Goal: Task Accomplishment & Management: Manage account settings

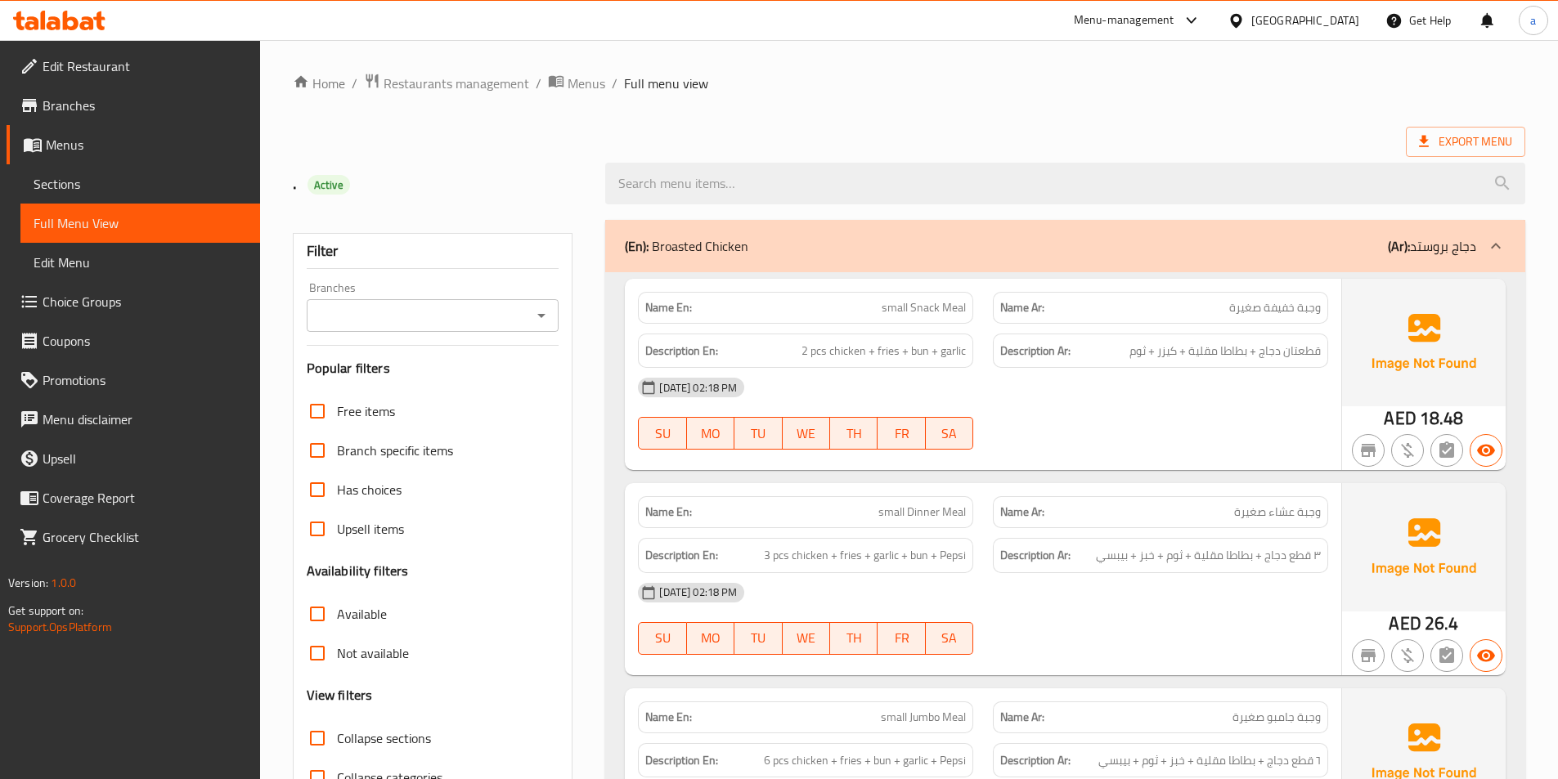
click at [1000, 73] on ol "Home / Restaurants management / Menus / Full menu view" at bounding box center [909, 83] width 1232 height 21
drag, startPoint x: 910, startPoint y: 311, endPoint x: 1007, endPoint y: 311, distance: 96.5
click at [1007, 311] on div "Name En: small Snack Meal Name Ar: وجبة خفيفة صغيرة" at bounding box center [983, 308] width 710 height 52
copy div "Snack Meal N"
click at [958, 316] on span "small Snack Meal" at bounding box center [923, 307] width 84 height 17
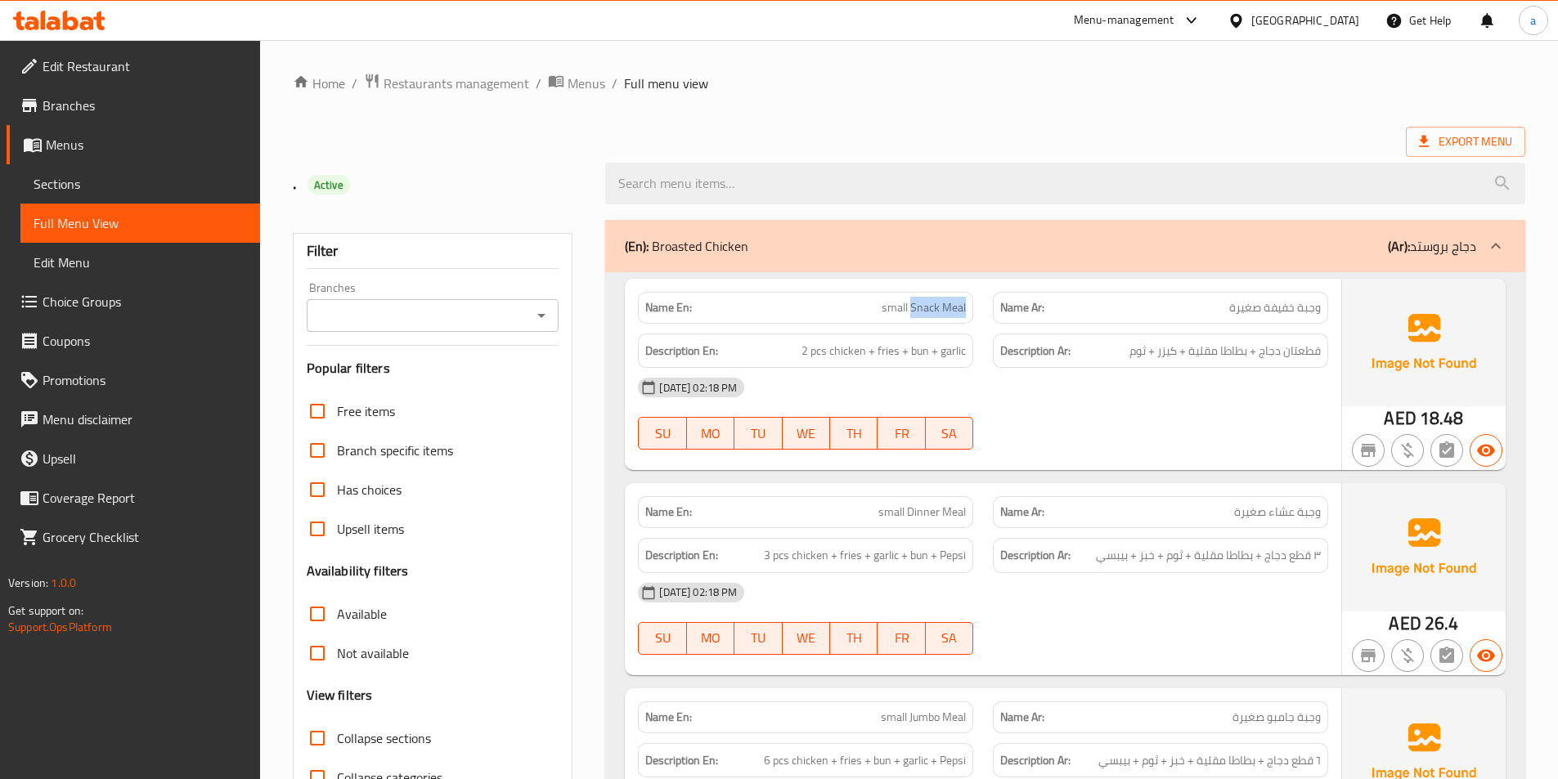
drag, startPoint x: 913, startPoint y: 311, endPoint x: 966, endPoint y: 316, distance: 53.4
click at [966, 316] on div "Name En: small Snack Meal" at bounding box center [805, 308] width 335 height 32
copy span "Snack Meal"
click at [951, 306] on span "small Snack Meal" at bounding box center [923, 307] width 84 height 17
click at [933, 306] on span "small Snack Meal" at bounding box center [923, 307] width 84 height 17
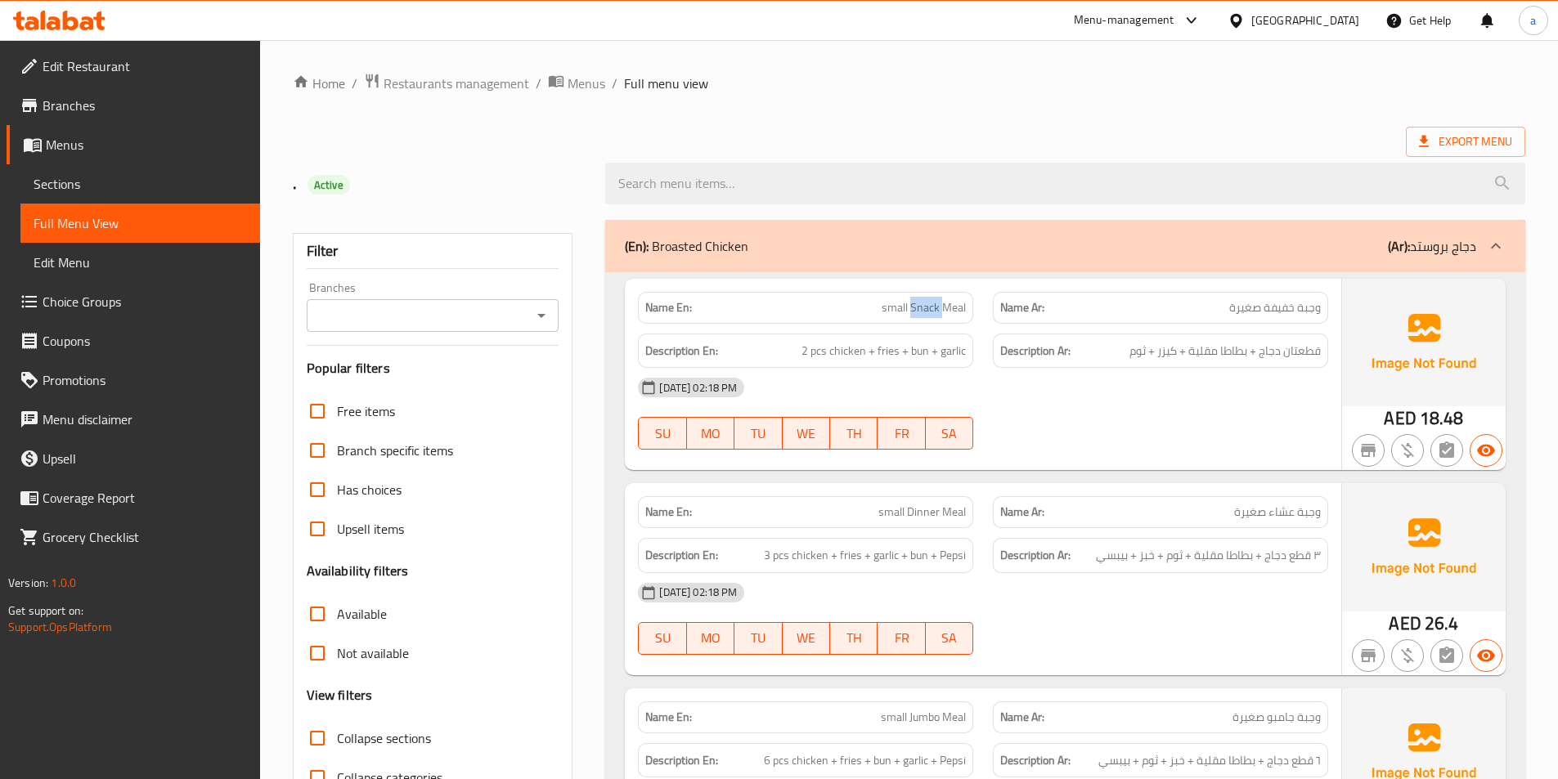
click at [933, 306] on span "small Snack Meal" at bounding box center [923, 307] width 84 height 17
copy span "Snack"
click at [1014, 158] on div at bounding box center [1064, 183] width 939 height 61
click at [1259, 83] on ol "Home / Restaurants management / Menus / Full menu view" at bounding box center [909, 83] width 1232 height 21
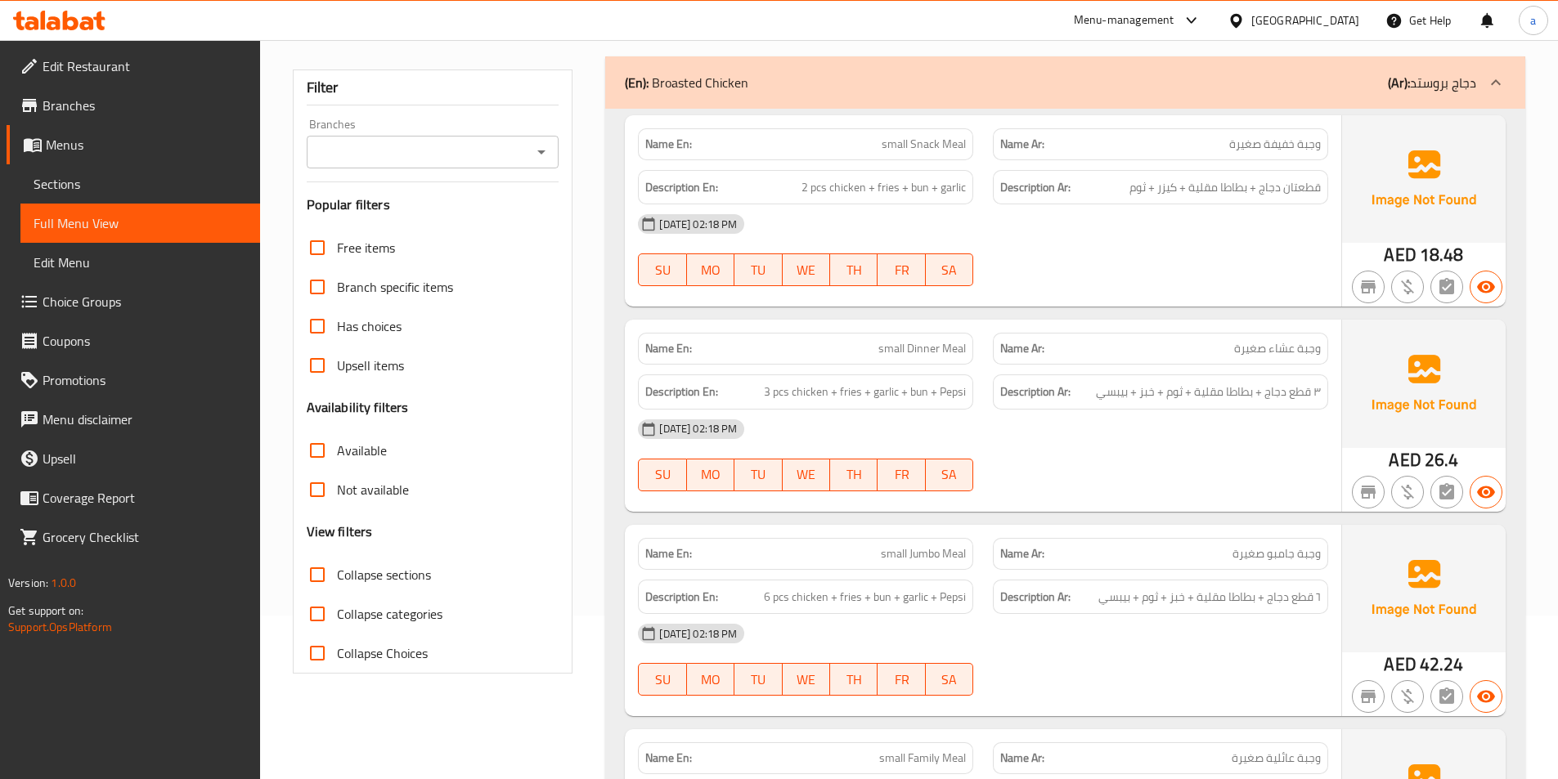
scroll to position [245, 0]
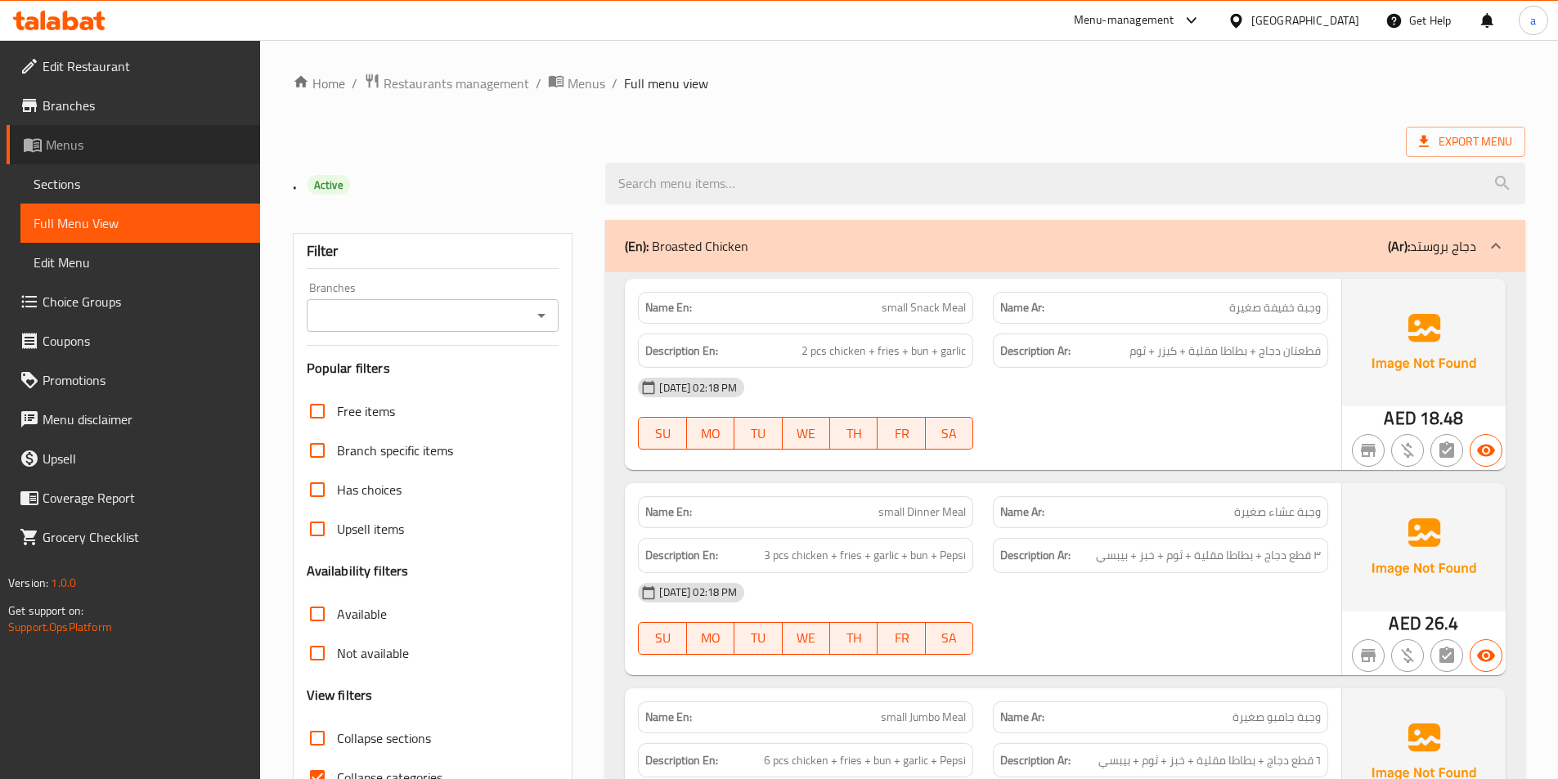
click at [80, 151] on span "Menus" at bounding box center [146, 145] width 201 height 20
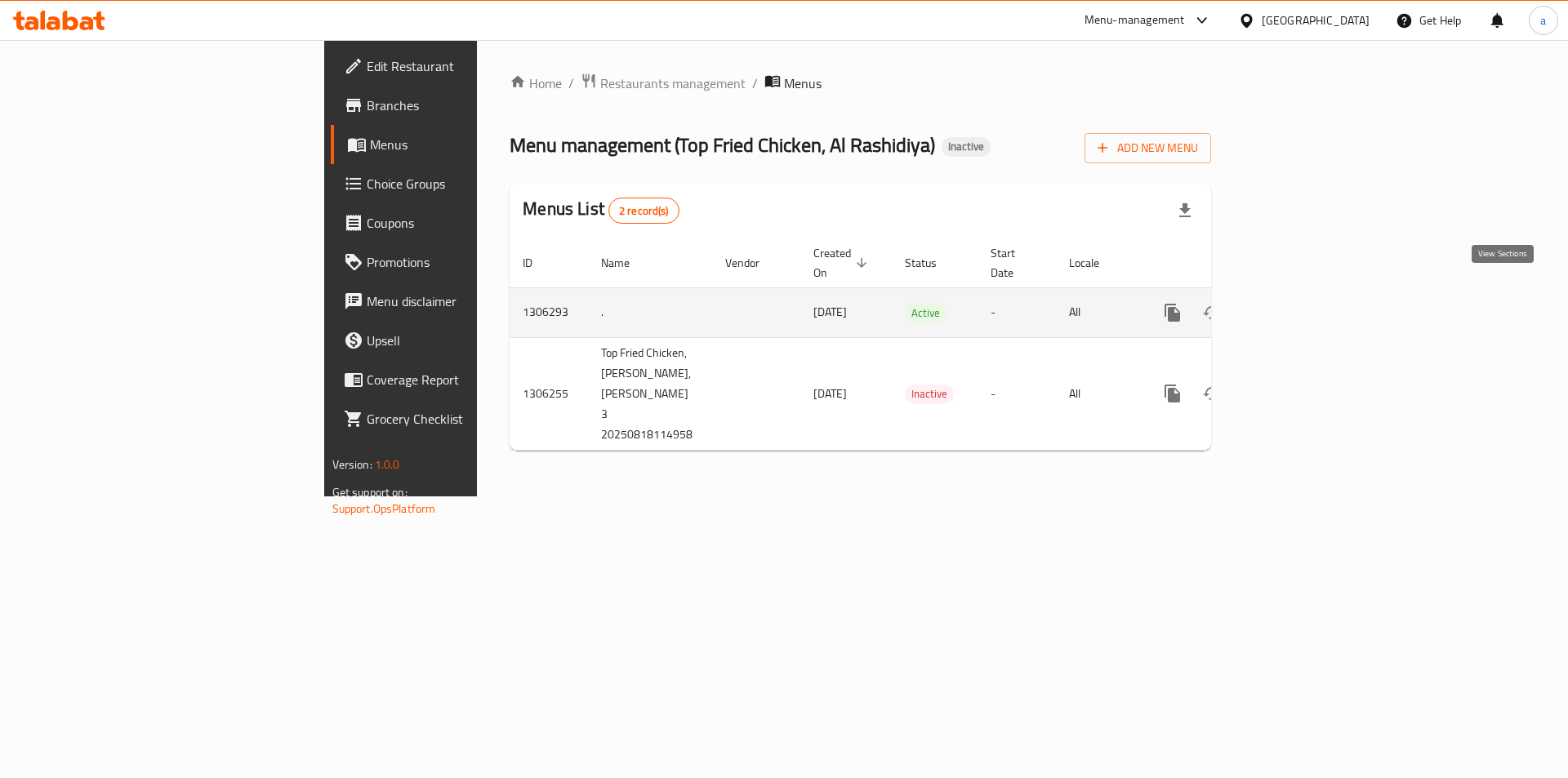
click at [1310, 294] on link "enhanced table" at bounding box center [1289, 313] width 39 height 39
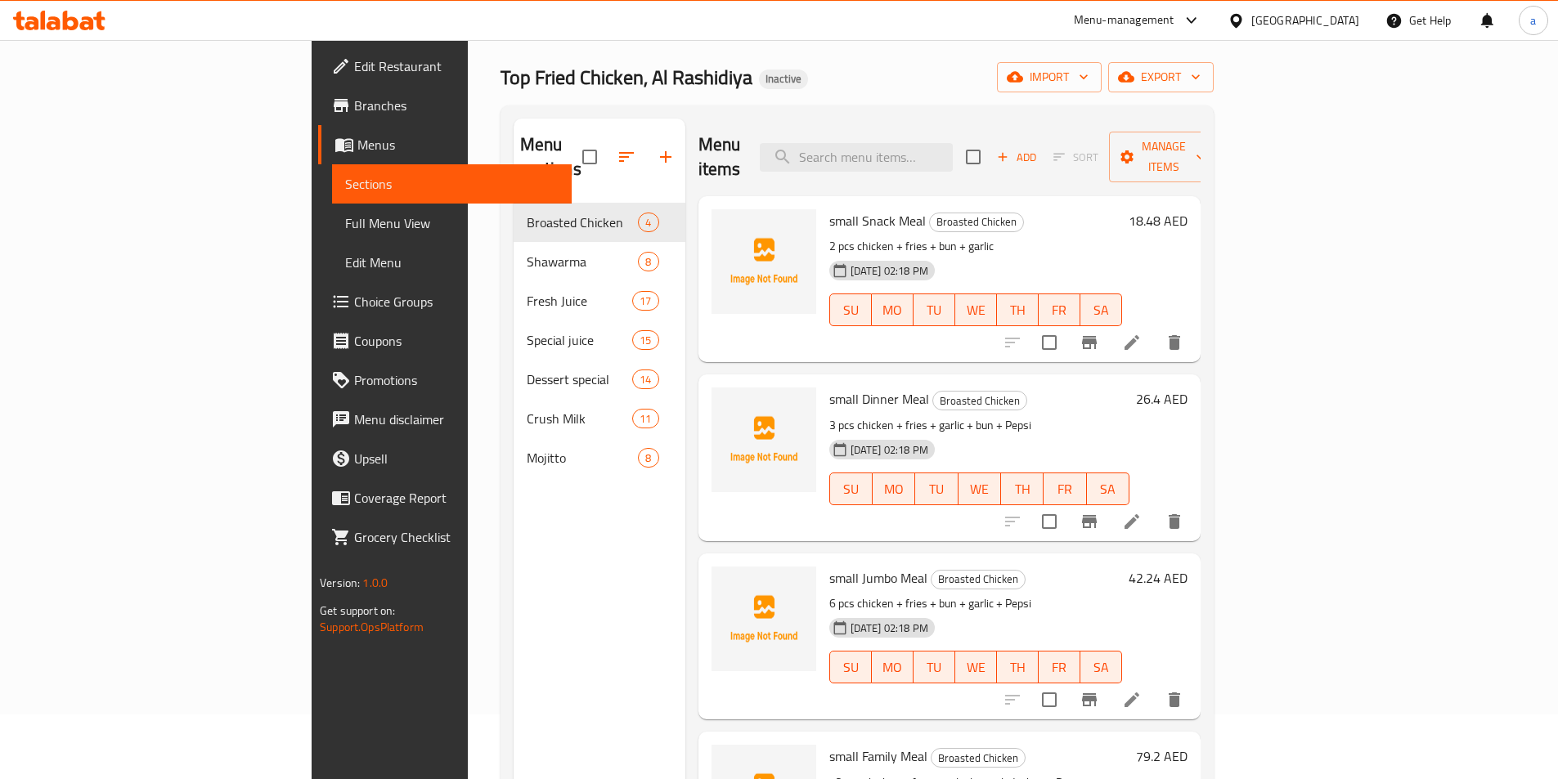
scroll to position [164, 0]
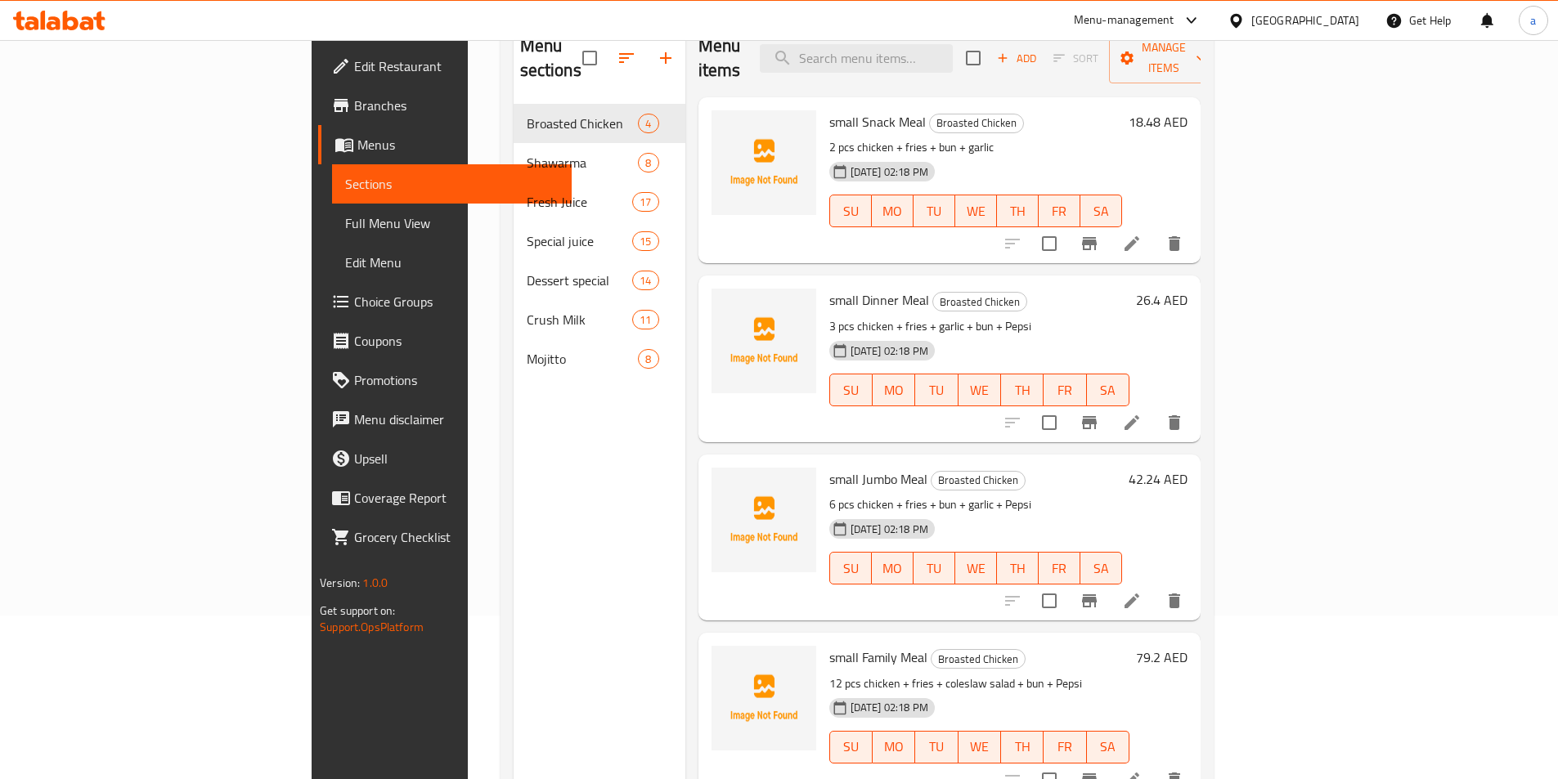
click at [354, 59] on span "Edit Restaurant" at bounding box center [456, 66] width 204 height 20
